Goal: Information Seeking & Learning: Understand process/instructions

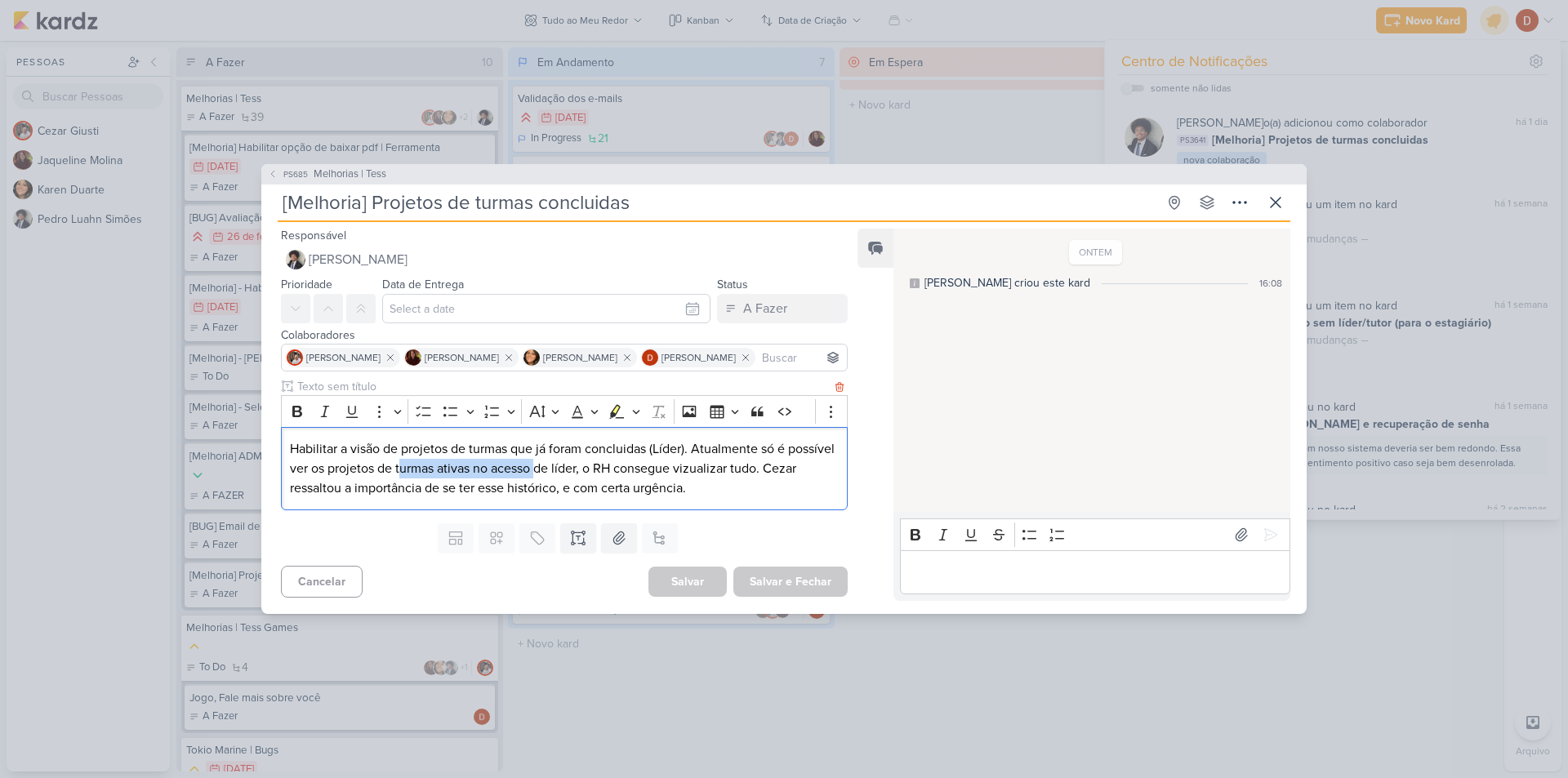
drag, startPoint x: 452, startPoint y: 462, endPoint x: 588, endPoint y: 468, distance: 136.1
click at [588, 468] on p "Habilitar a visão de projetos de turmas que já foram concluidas (Líder). Atualm…" at bounding box center [564, 468] width 548 height 59
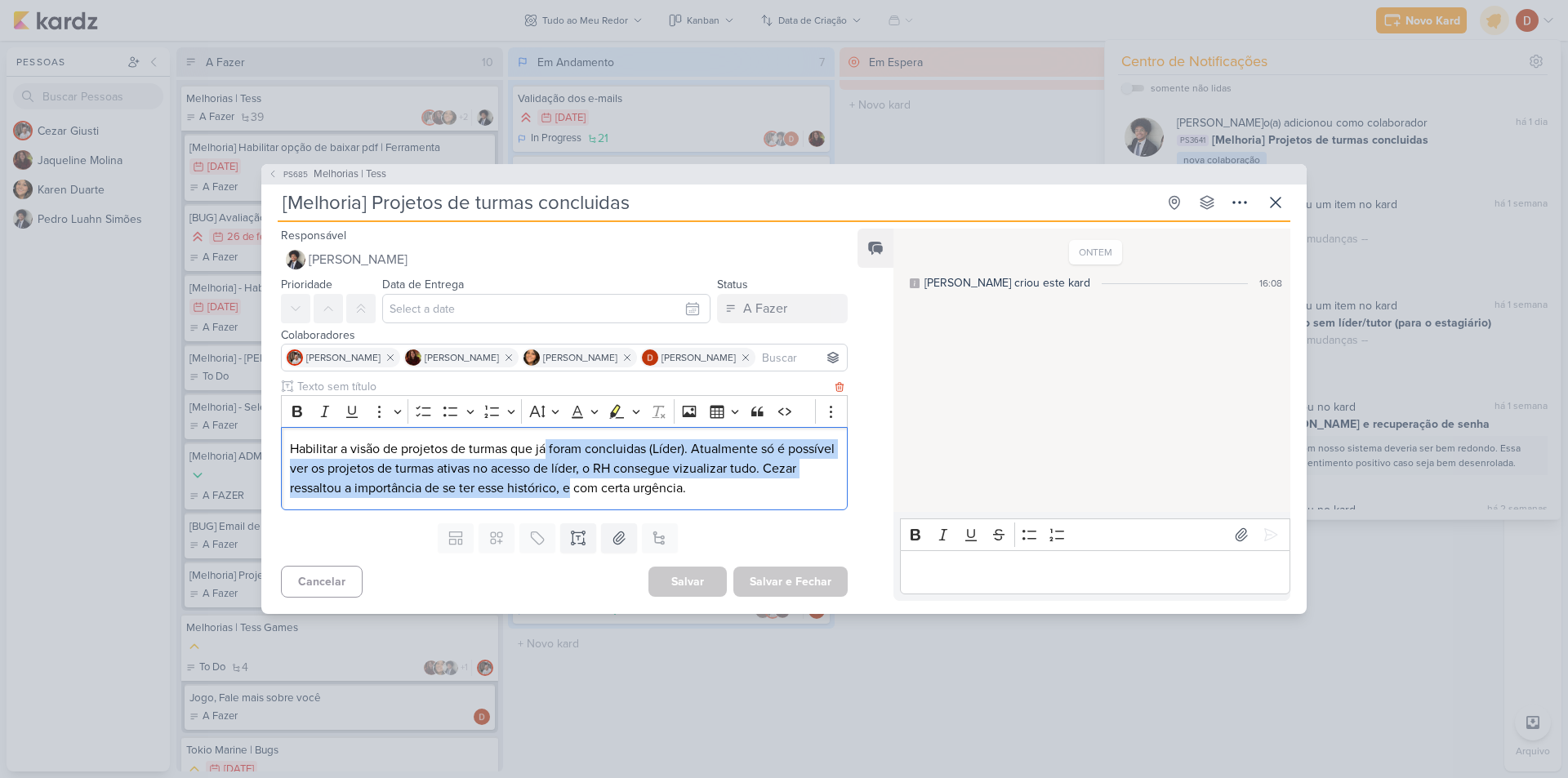
drag, startPoint x: 607, startPoint y: 492, endPoint x: 548, endPoint y: 437, distance: 80.7
click at [548, 437] on div "Habilitar a visão de projetos de turmas que já foram concluidas (Líder). Atualm…" at bounding box center [564, 469] width 567 height 84
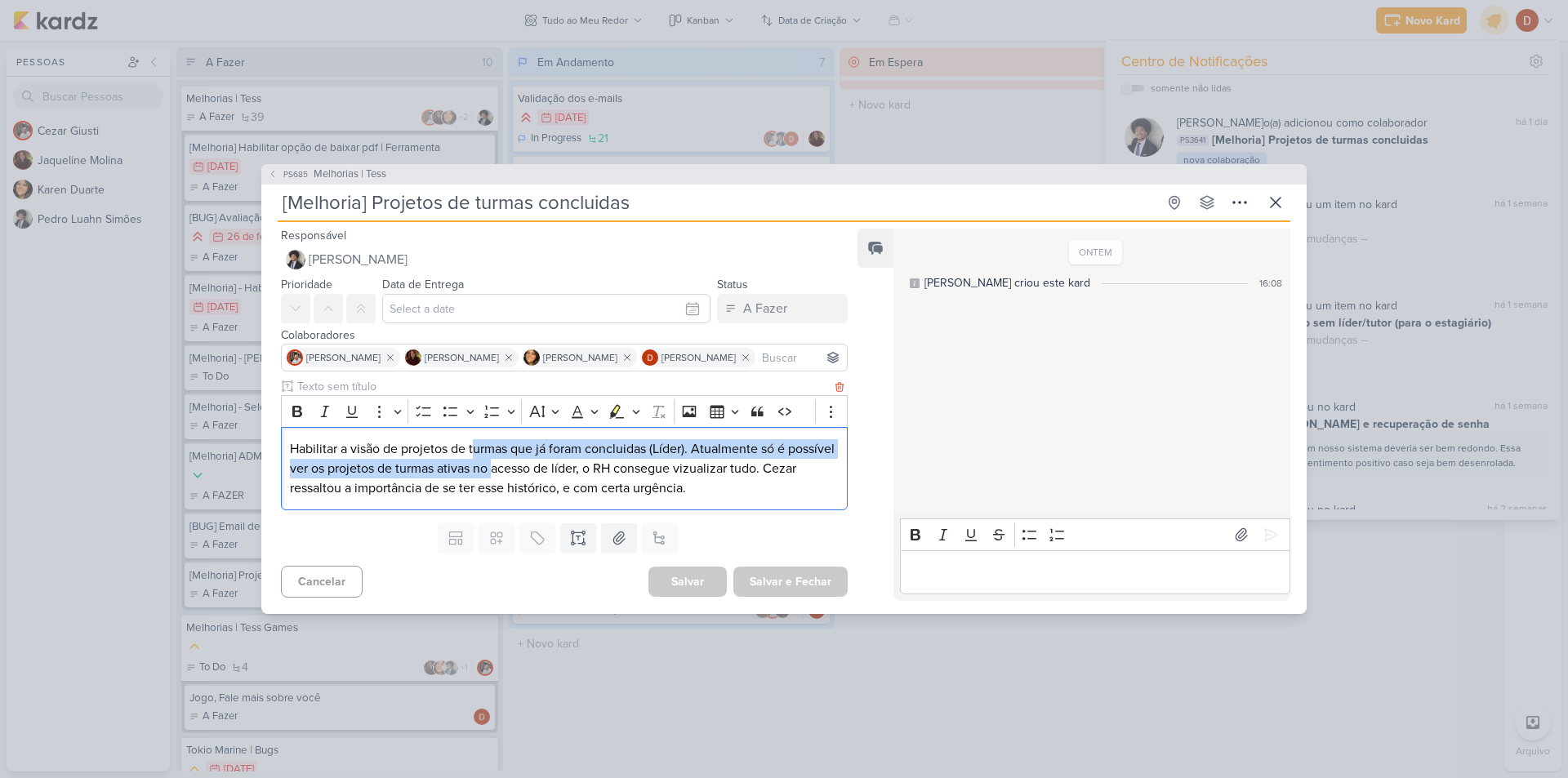
drag, startPoint x: 475, startPoint y: 435, endPoint x: 544, endPoint y: 462, distance: 74.1
click at [544, 462] on div "Habilitar a visão de projetos de turmas que já foram concluidas (Líder). Atualm…" at bounding box center [564, 469] width 567 height 84
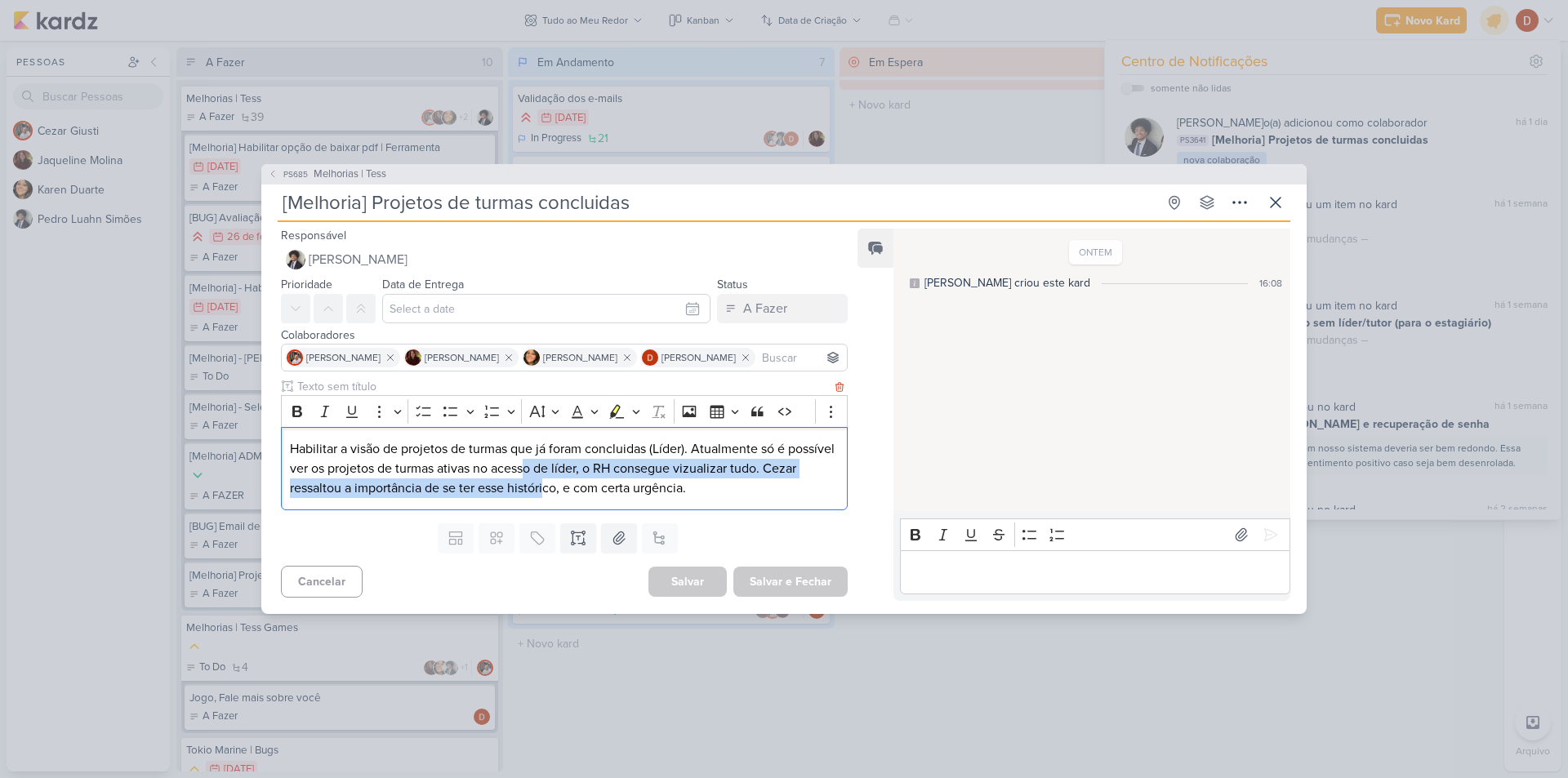
drag, startPoint x: 581, startPoint y: 495, endPoint x: 577, endPoint y: 461, distance: 34.2
click at [577, 461] on p "Habilitar a visão de projetos de turmas que já foram concluidas (Líder). Atualm…" at bounding box center [564, 468] width 548 height 59
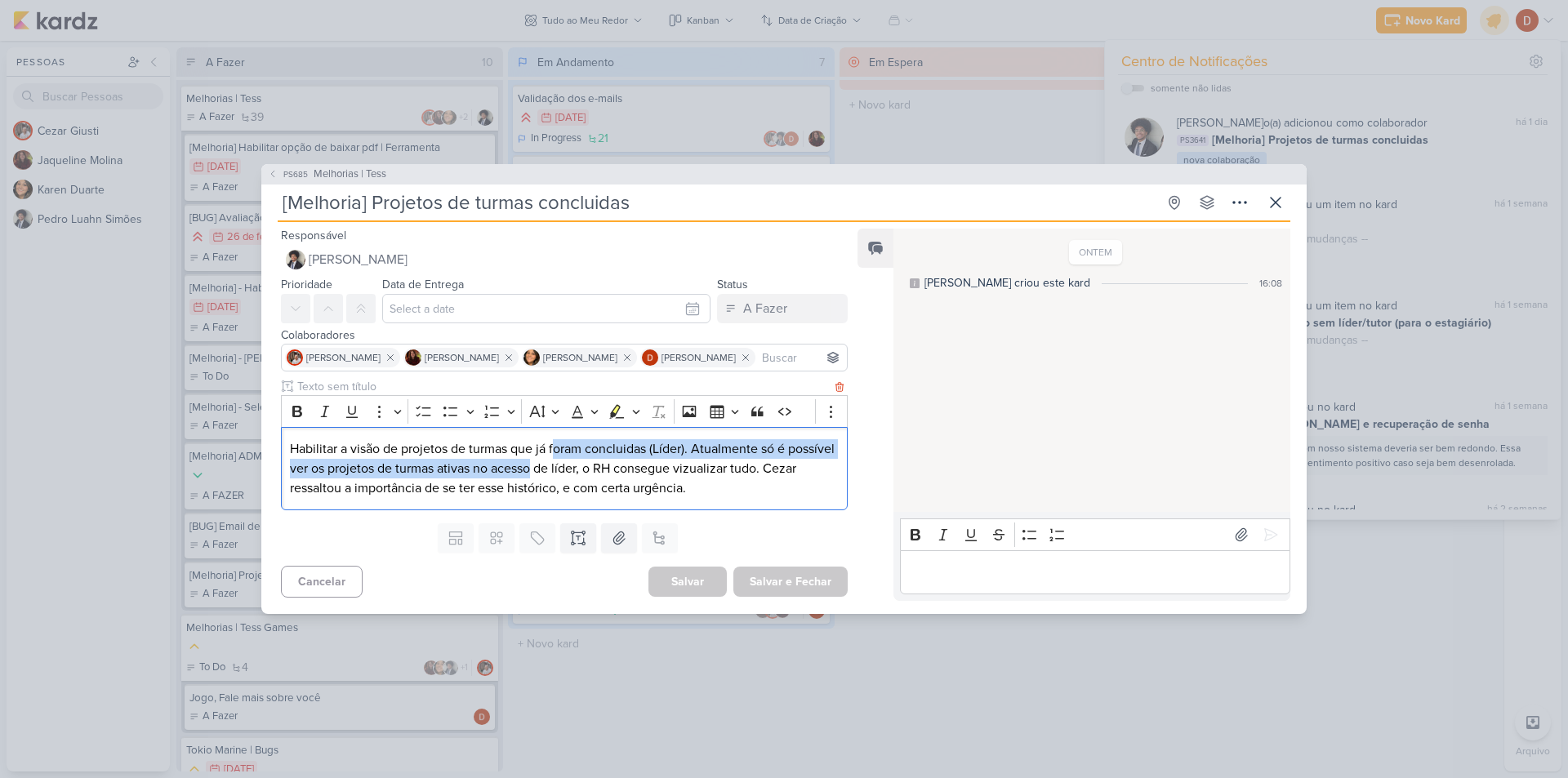
drag, startPoint x: 556, startPoint y: 452, endPoint x: 585, endPoint y: 473, distance: 35.8
click at [585, 473] on p "Habilitar a visão de projetos de turmas que já foram concluidas (Líder). Atualm…" at bounding box center [564, 468] width 548 height 59
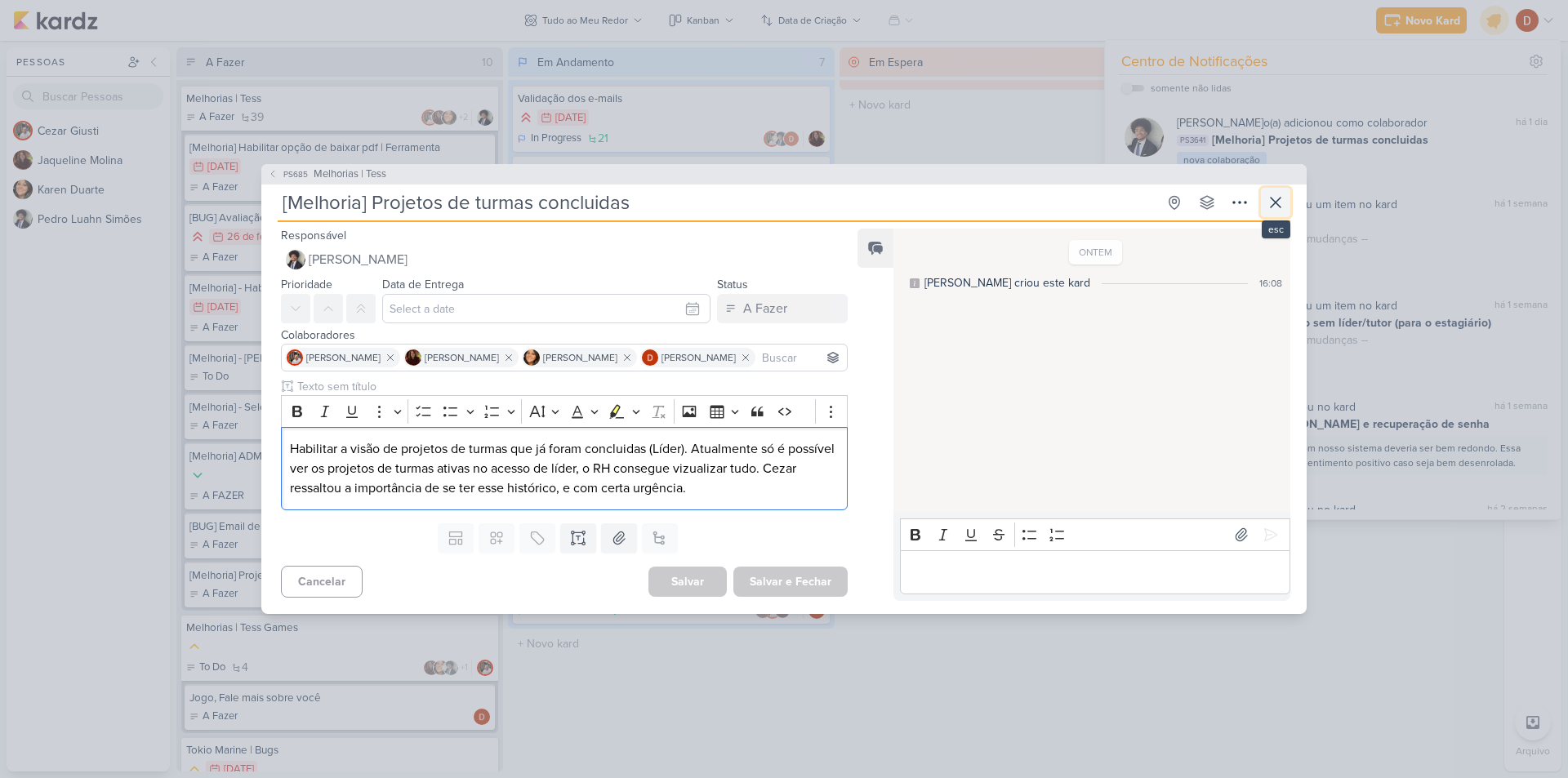
click at [1269, 194] on icon at bounding box center [1275, 202] width 19 height 19
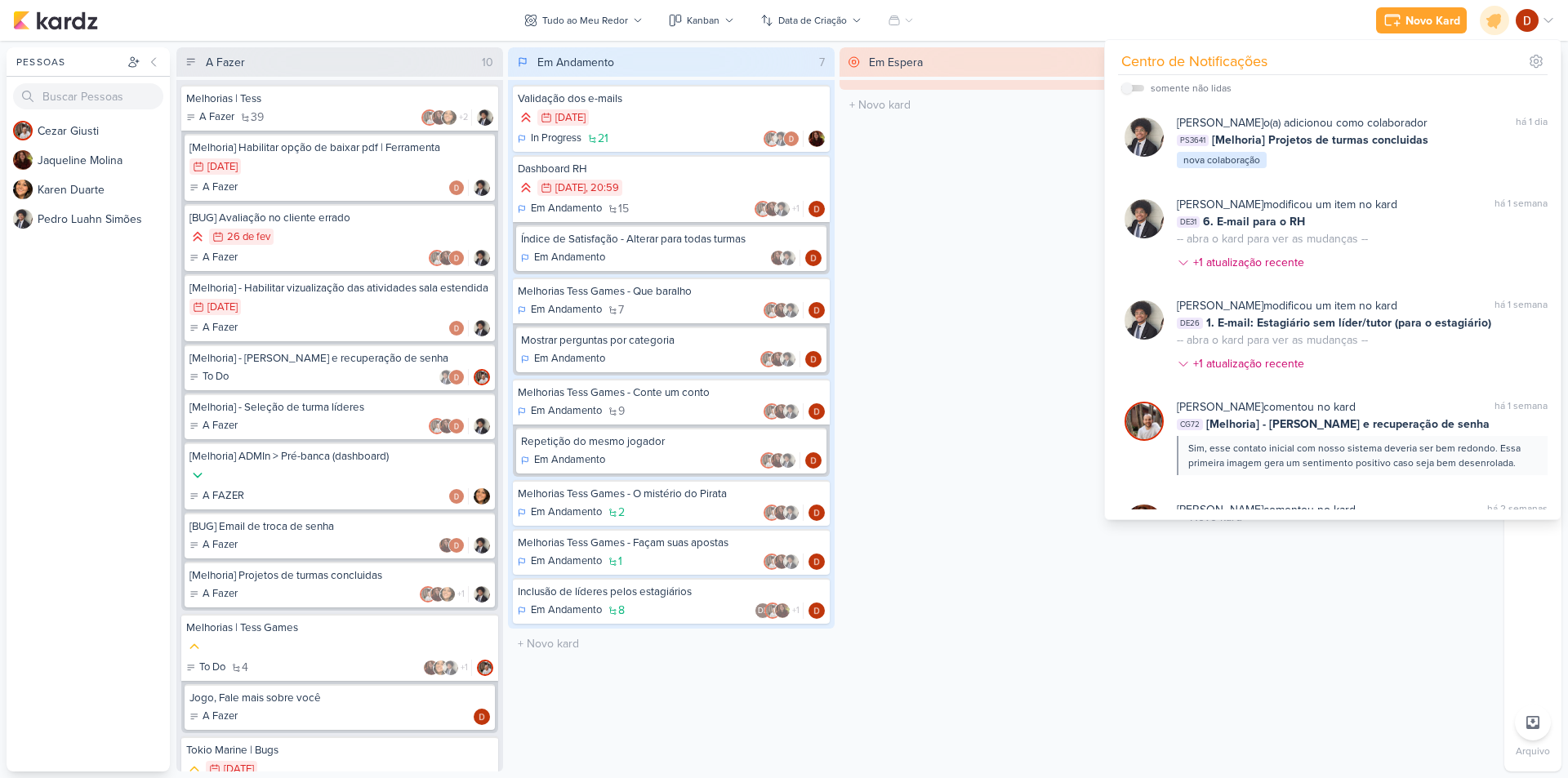
click at [1019, 235] on div "Em Espera 0 O título do kard deve ter menos que 100 caracteres" at bounding box center [1003, 409] width 326 height 724
